Goal: Information Seeking & Learning: Learn about a topic

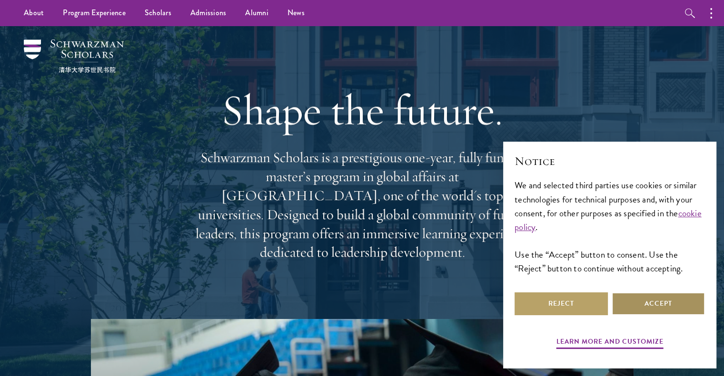
click at [641, 304] on button "Accept" at bounding box center [657, 304] width 93 height 23
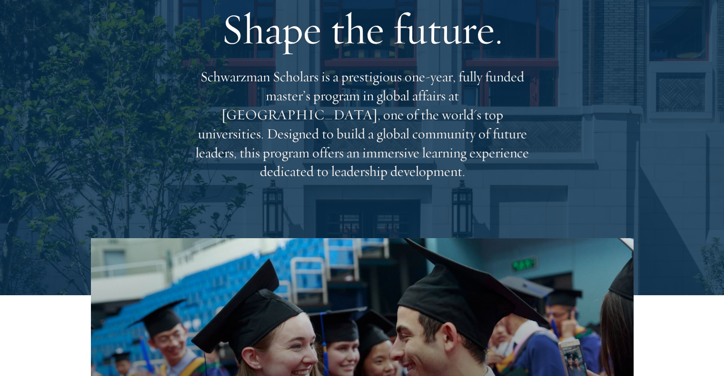
scroll to position [86, 0]
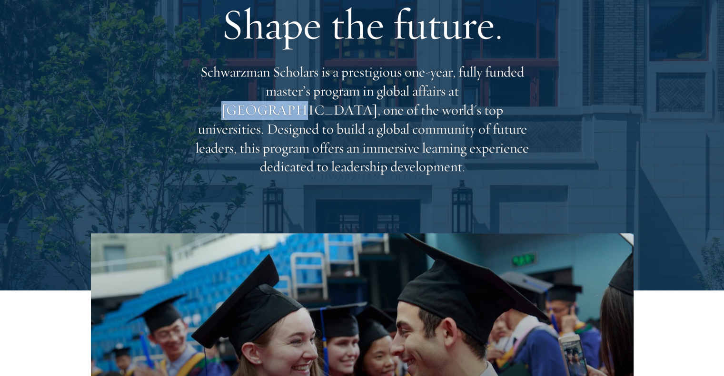
drag, startPoint x: 393, startPoint y: 97, endPoint x: 449, endPoint y: 104, distance: 57.1
click at [449, 104] on p "Schwarzman Scholars is a prestigious one-year, fully funded master’s program in…" at bounding box center [362, 120] width 343 height 114
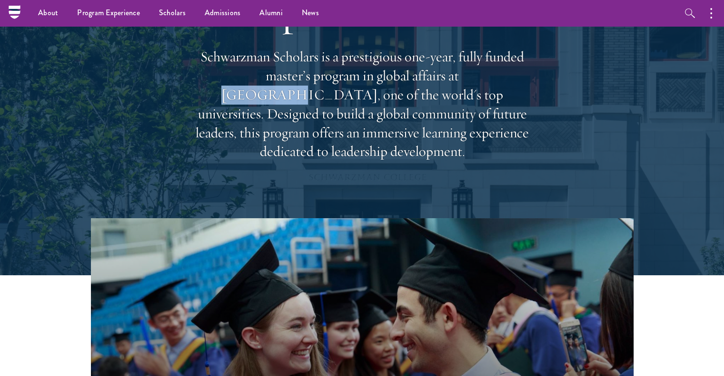
scroll to position [0, 0]
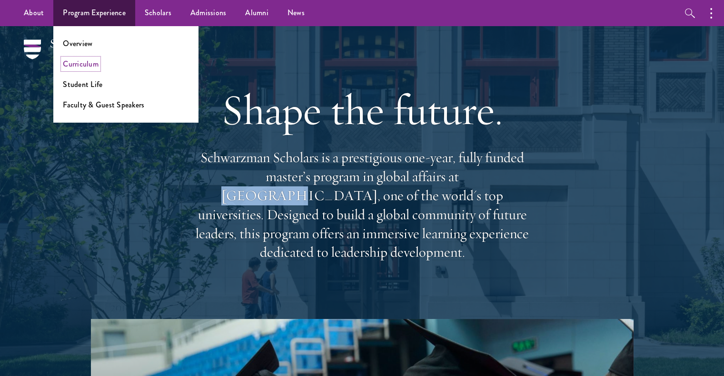
click at [89, 59] on link "Curriculum" at bounding box center [81, 64] width 36 height 11
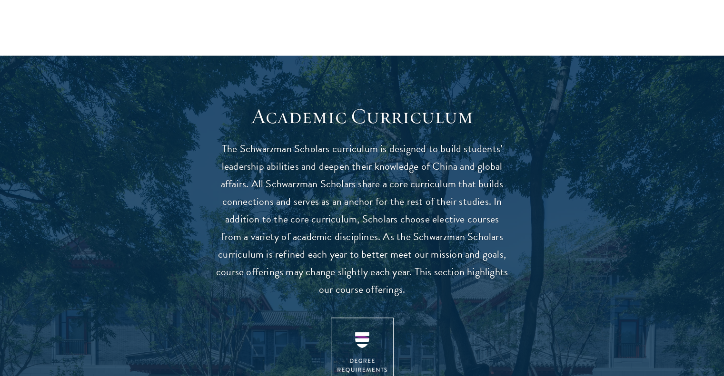
scroll to position [747, 0]
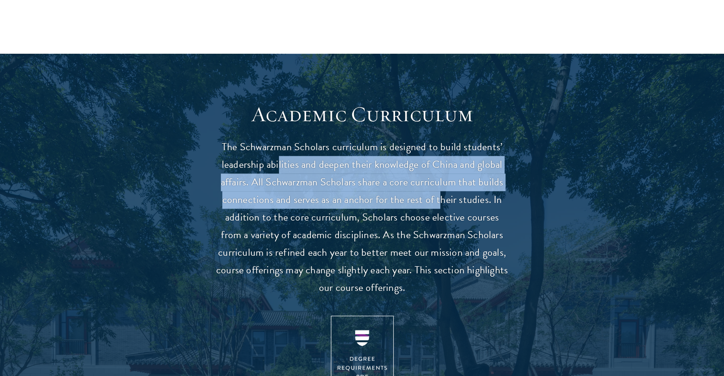
drag, startPoint x: 280, startPoint y: 168, endPoint x: 439, endPoint y: 197, distance: 161.5
click at [439, 197] on p "The Schwarzman Scholars curriculum is designed to build students’ leadership ab…" at bounding box center [362, 217] width 295 height 158
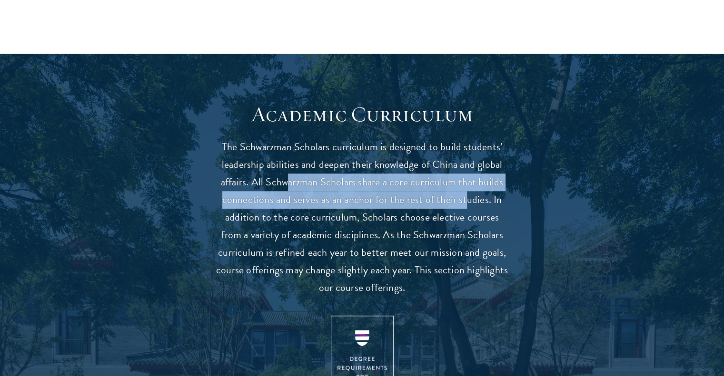
drag, startPoint x: 289, startPoint y: 184, endPoint x: 468, endPoint y: 197, distance: 179.4
click at [468, 197] on p "The Schwarzman Scholars curriculum is designed to build students’ leadership ab…" at bounding box center [362, 217] width 295 height 158
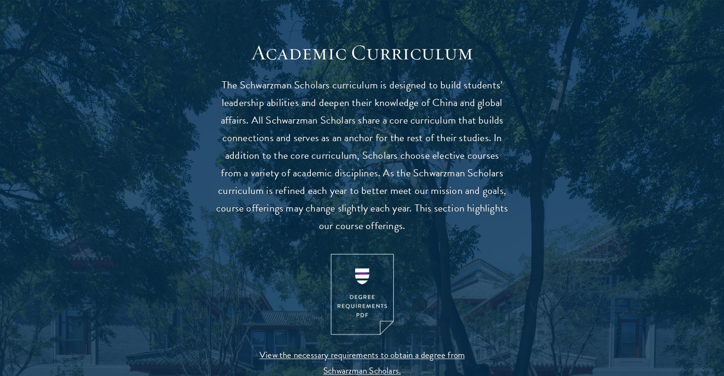
scroll to position [820, 0]
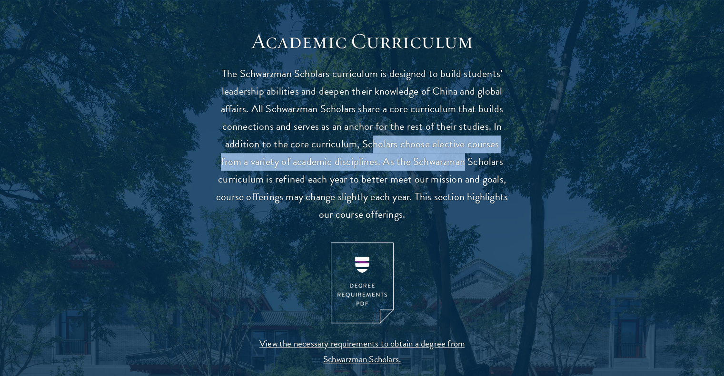
drag, startPoint x: 361, startPoint y: 150, endPoint x: 452, endPoint y: 161, distance: 91.6
click at [452, 161] on p "The Schwarzman Scholars curriculum is designed to build students’ leadership ab…" at bounding box center [362, 144] width 295 height 158
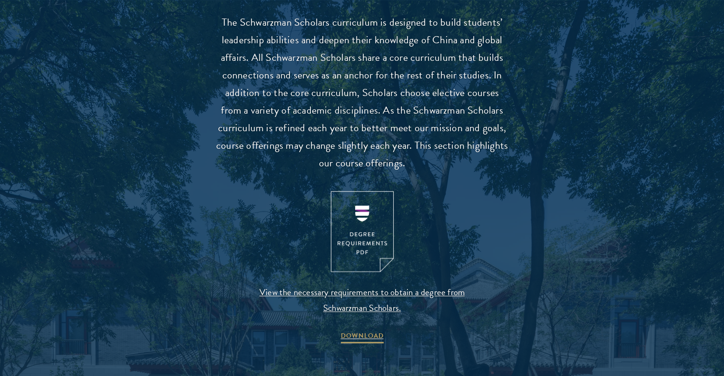
scroll to position [875, 0]
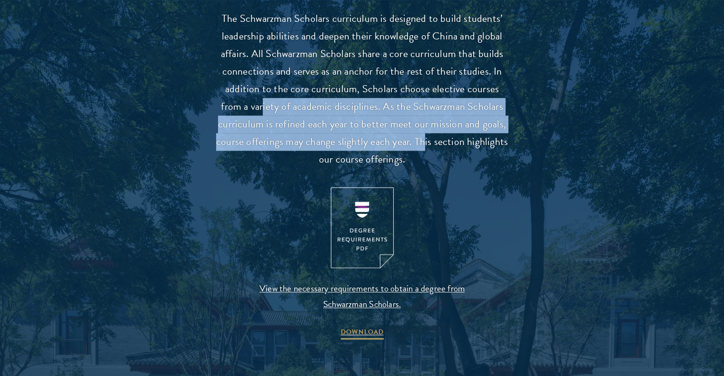
drag, startPoint x: 251, startPoint y: 104, endPoint x: 428, endPoint y: 145, distance: 181.1
click at [428, 145] on p "The Schwarzman Scholars curriculum is designed to build students’ leadership ab…" at bounding box center [362, 89] width 295 height 158
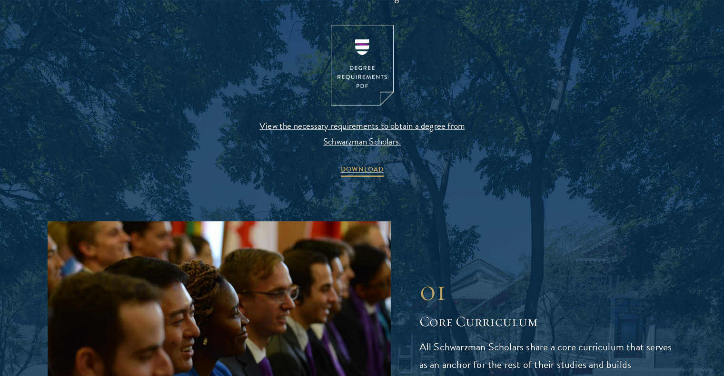
scroll to position [1039, 0]
click at [386, 122] on span "View the necessary requirements to obtain a degree from Schwarzman Scholars." at bounding box center [362, 133] width 224 height 31
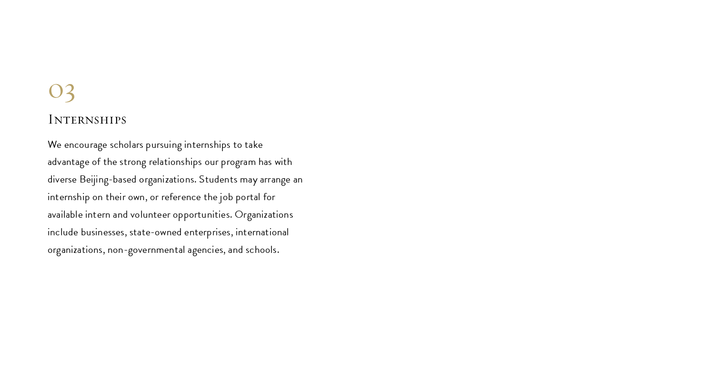
scroll to position [4597, 0]
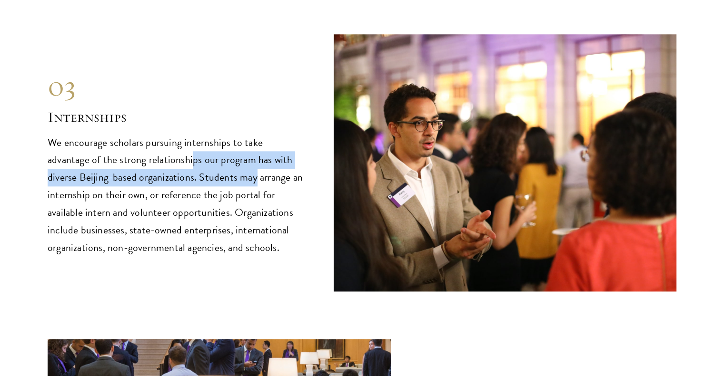
drag, startPoint x: 147, startPoint y: 114, endPoint x: 221, endPoint y: 146, distance: 80.3
click at [221, 146] on p "We encourage scholars pursuing internships to take advantage of the strong rela…" at bounding box center [176, 195] width 257 height 123
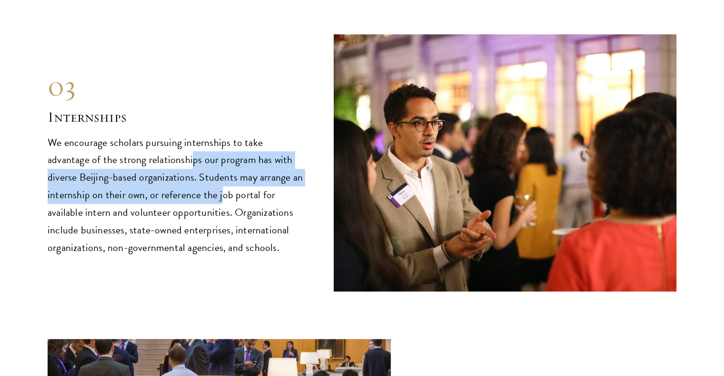
click at [221, 146] on p "We encourage scholars pursuing internships to take advantage of the strong rela…" at bounding box center [176, 195] width 257 height 123
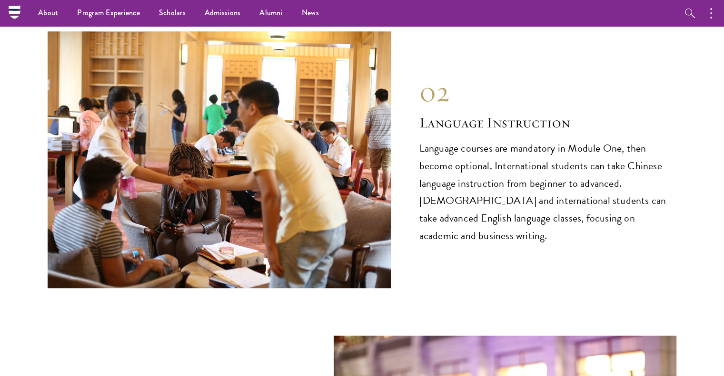
scroll to position [4232, 0]
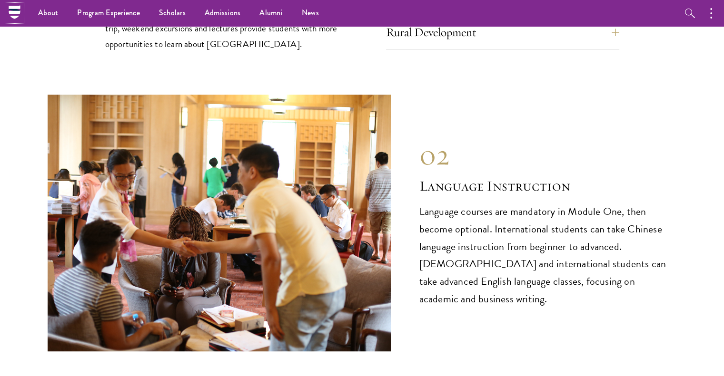
click at [12, 9] on icon at bounding box center [14, 7] width 11 height 4
